Goal: Navigation & Orientation: Go to known website

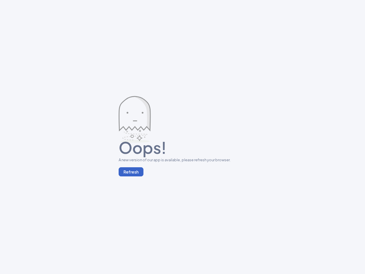
click at [131, 172] on button "Refresh" at bounding box center [131, 171] width 25 height 9
